Goal: Check status: Check status

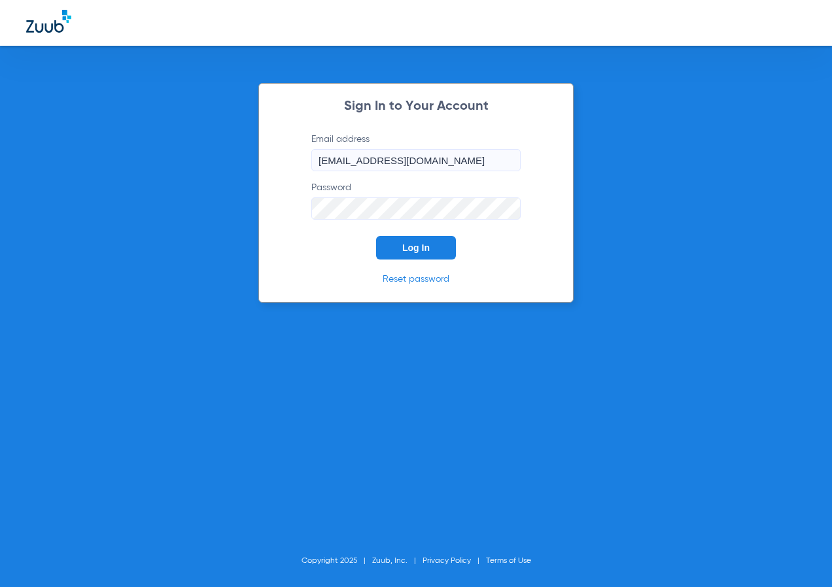
click at [418, 243] on span "Log In" at bounding box center [415, 248] width 27 height 10
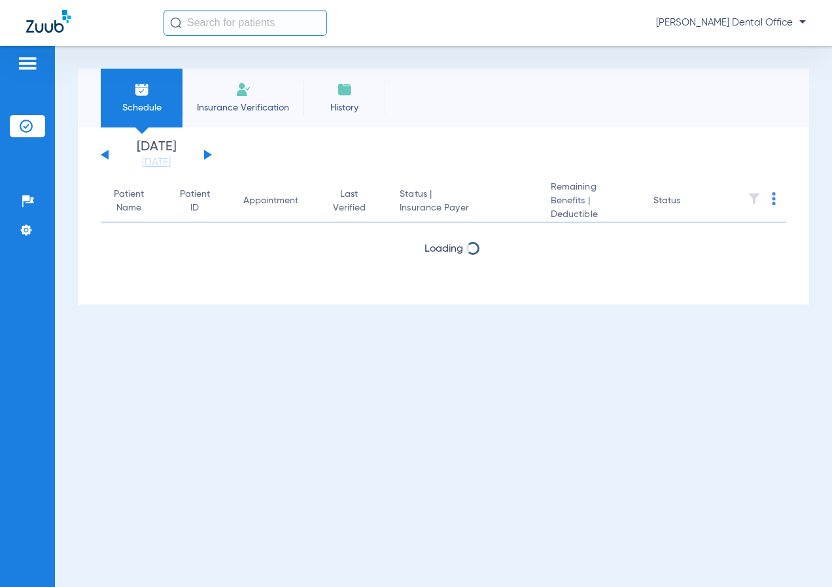
click at [262, 20] on input "text" at bounding box center [244, 23] width 163 height 26
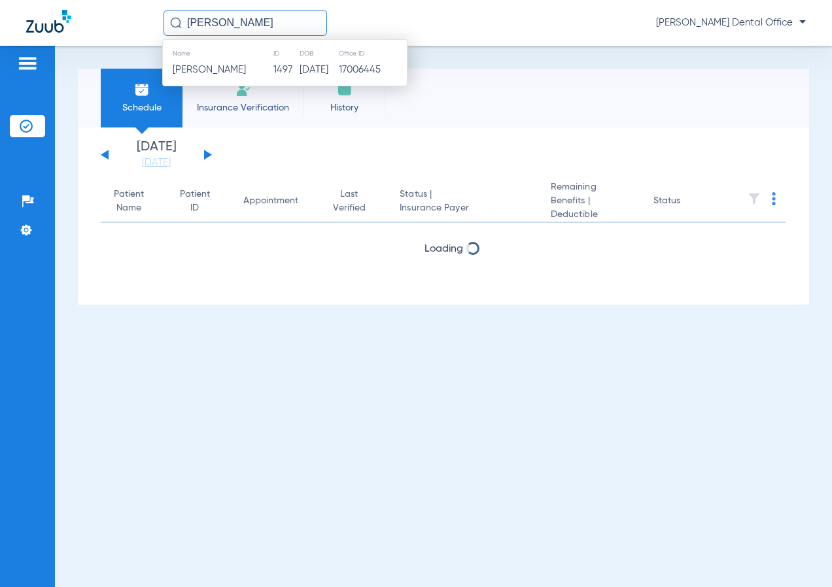
type input "[PERSON_NAME]"
click at [252, 67] on td "[PERSON_NAME]" at bounding box center [218, 70] width 110 height 18
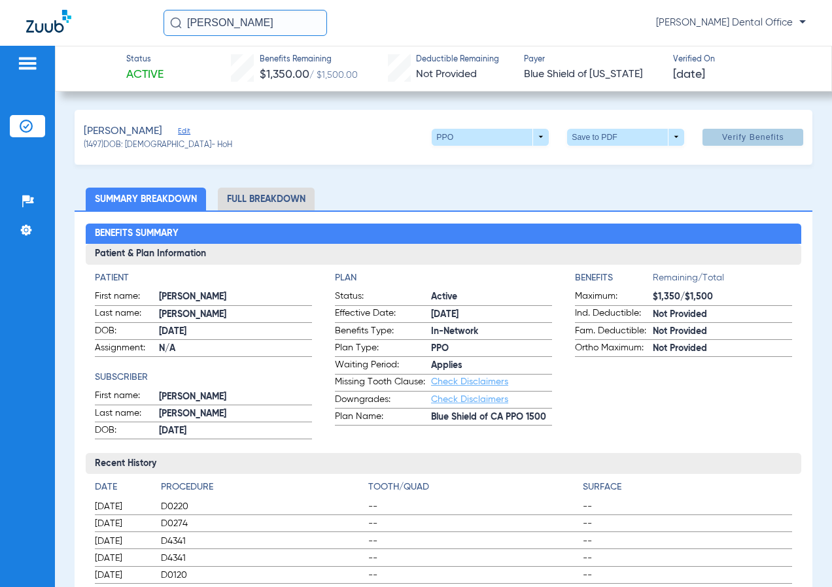
click at [756, 135] on span "Verify Benefits" at bounding box center [753, 137] width 62 height 10
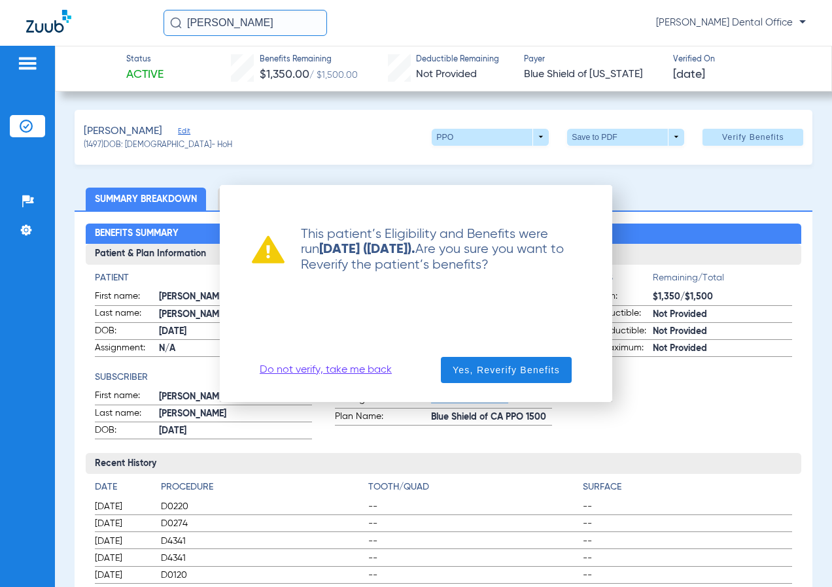
click at [484, 371] on span "Yes, Reverify Benefits" at bounding box center [505, 370] width 107 height 13
